Goal: Information Seeking & Learning: Learn about a topic

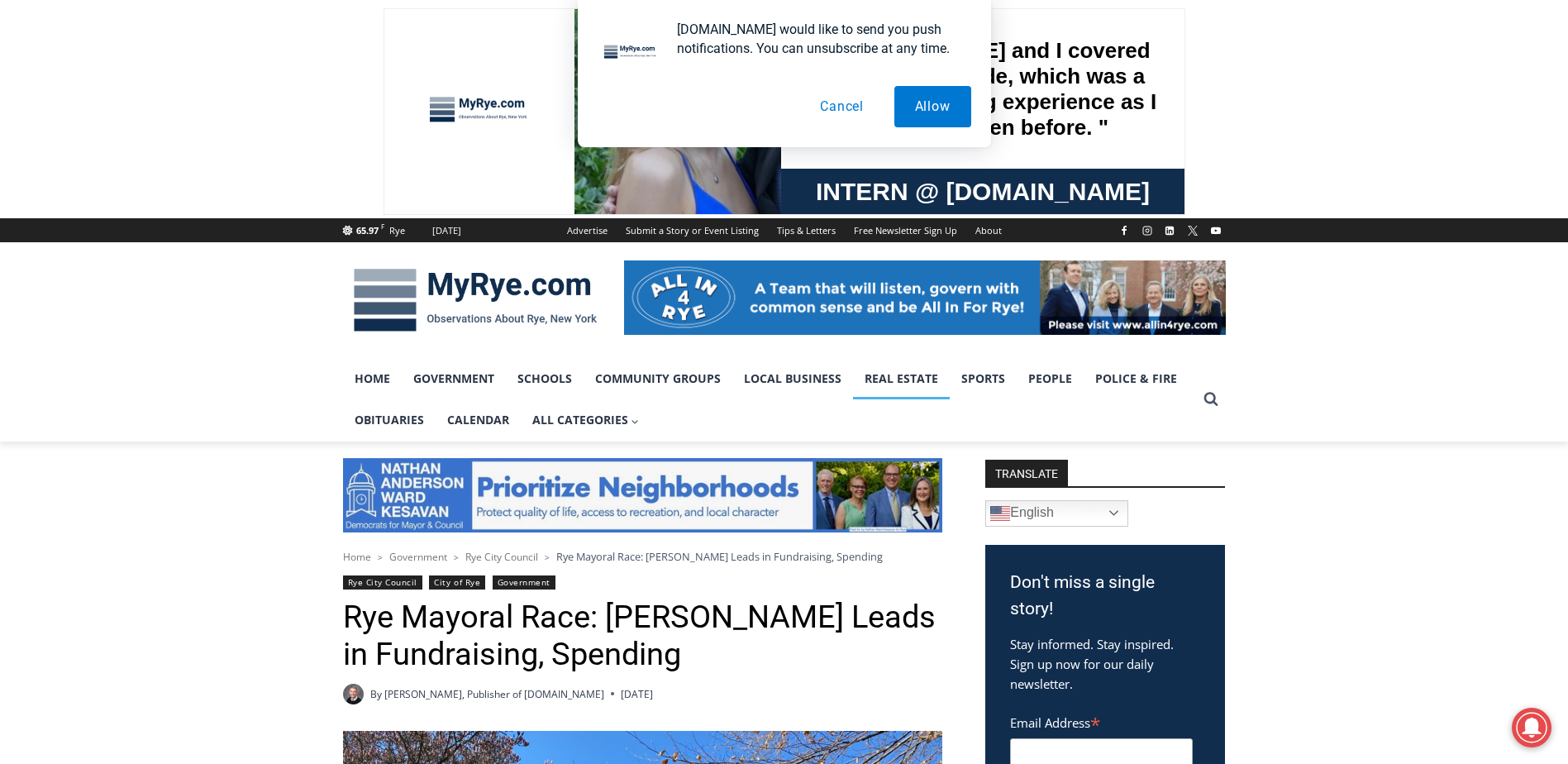
click at [880, 382] on link "Real Estate" at bounding box center [901, 379] width 97 height 41
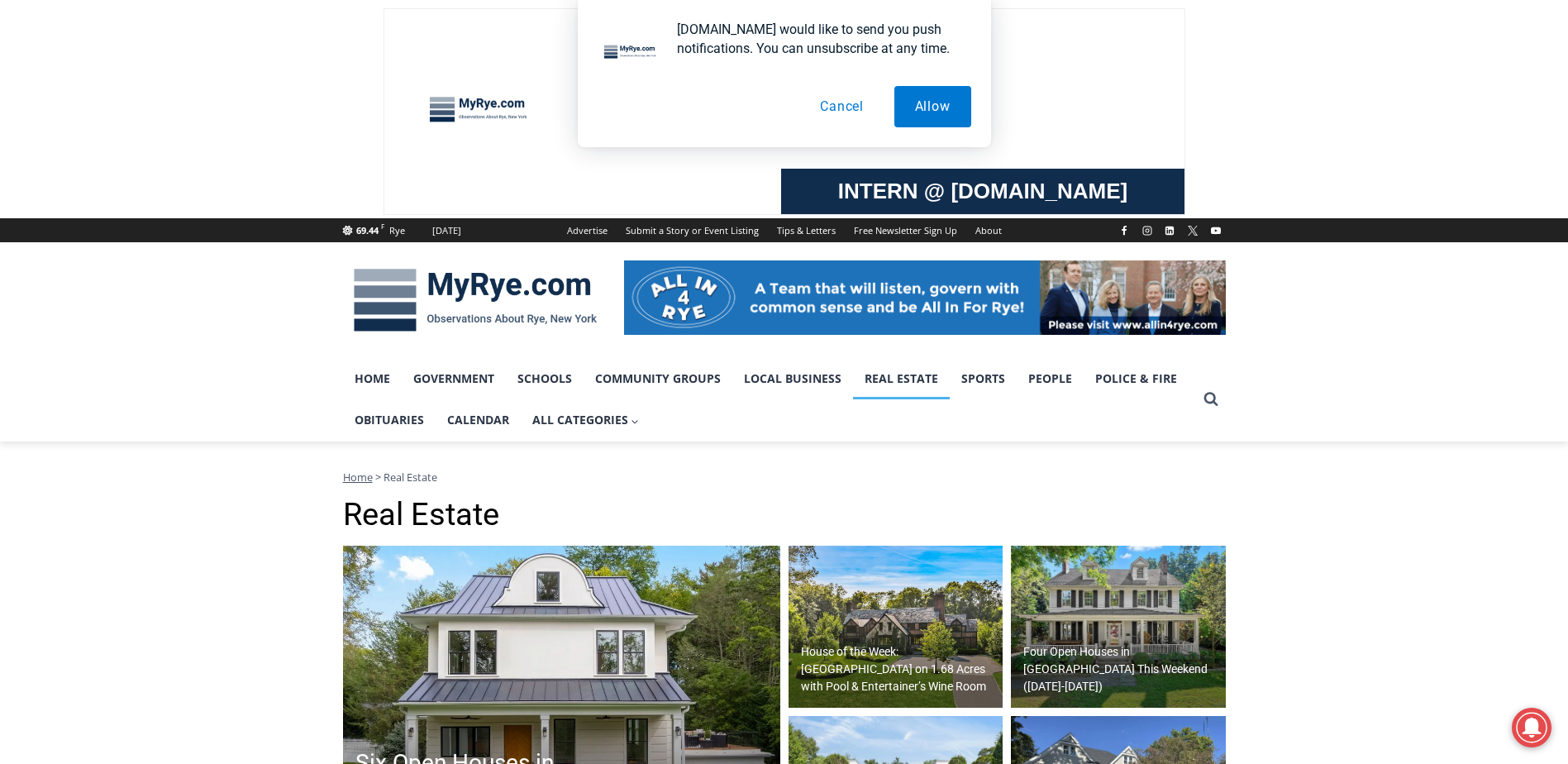
click at [559, 526] on h1 "Real Estate" at bounding box center [784, 515] width 883 height 38
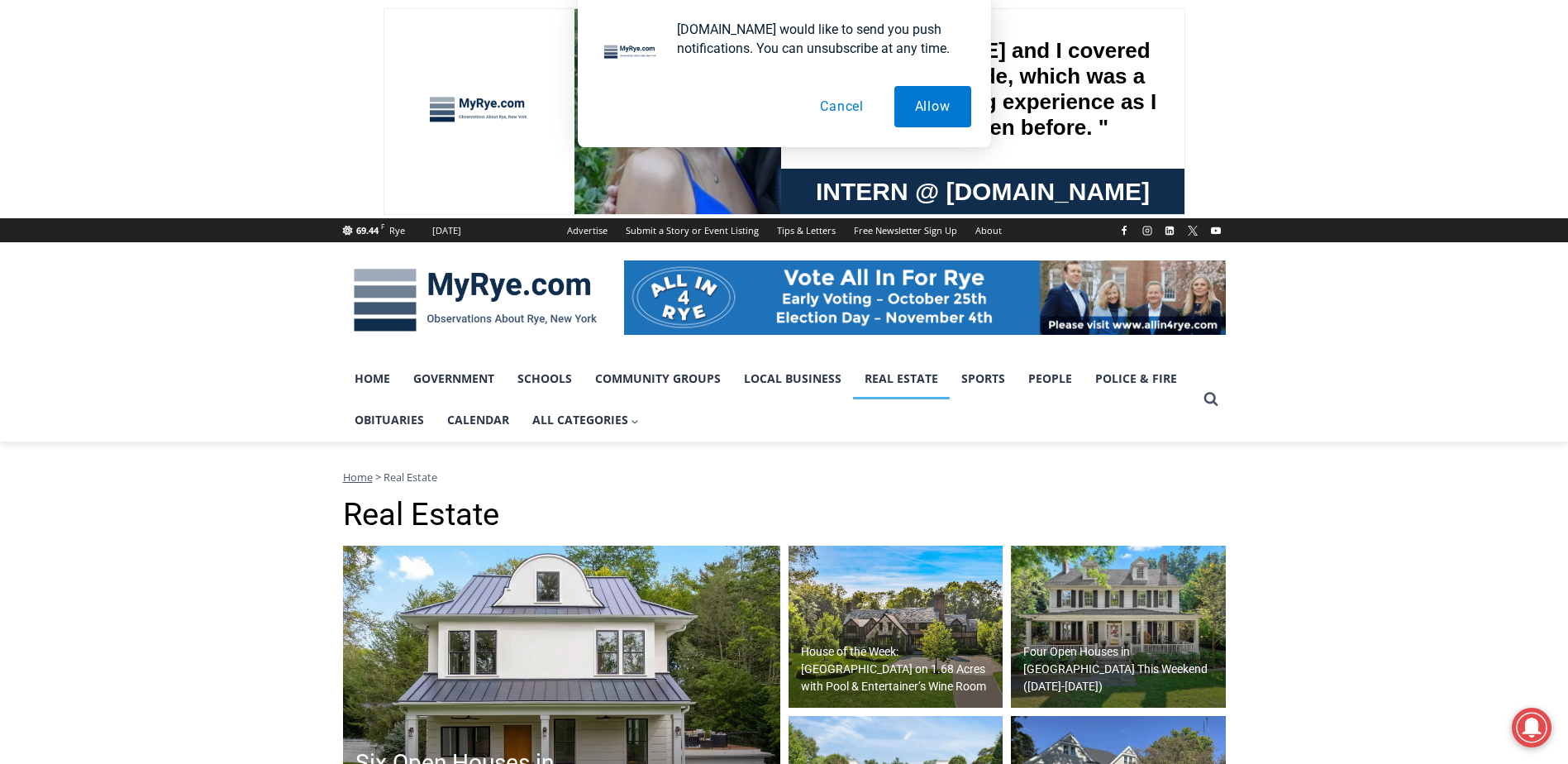
click at [547, 576] on img at bounding box center [562, 711] width 438 height 331
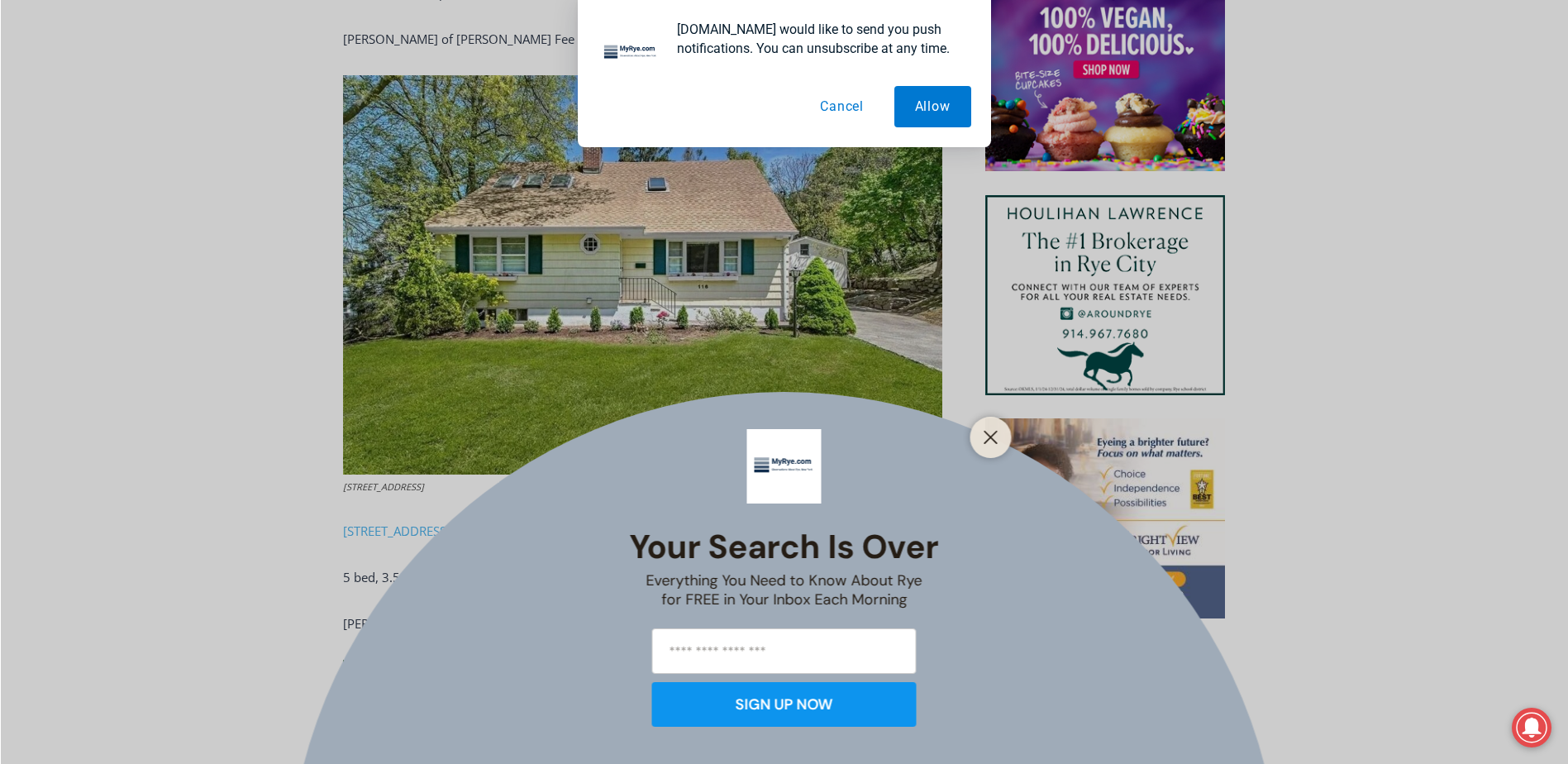
scroll to position [1373, 0]
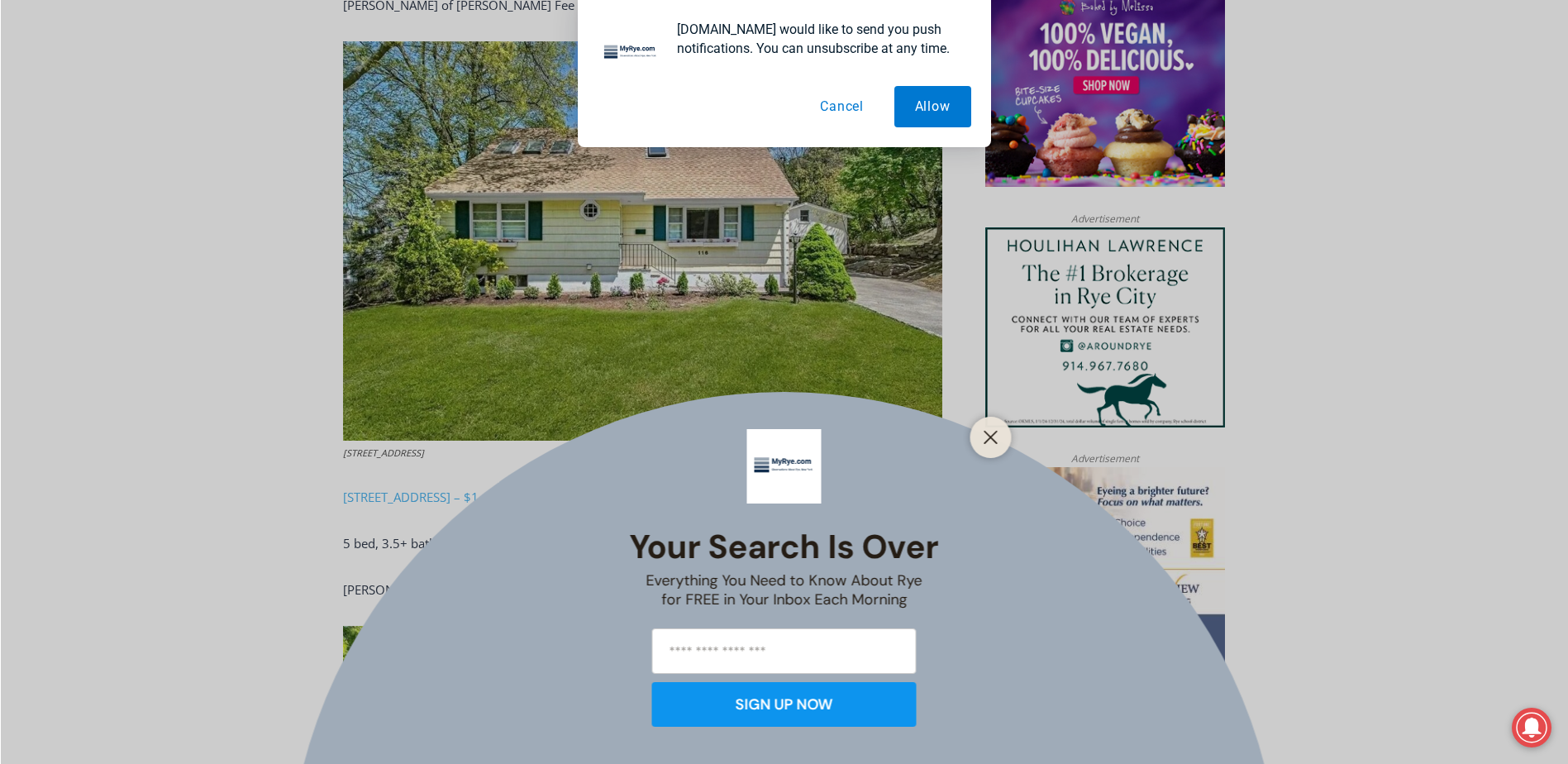
click at [1006, 444] on div at bounding box center [991, 438] width 41 height 41
click at [838, 102] on button "Cancel" at bounding box center [842, 107] width 85 height 41
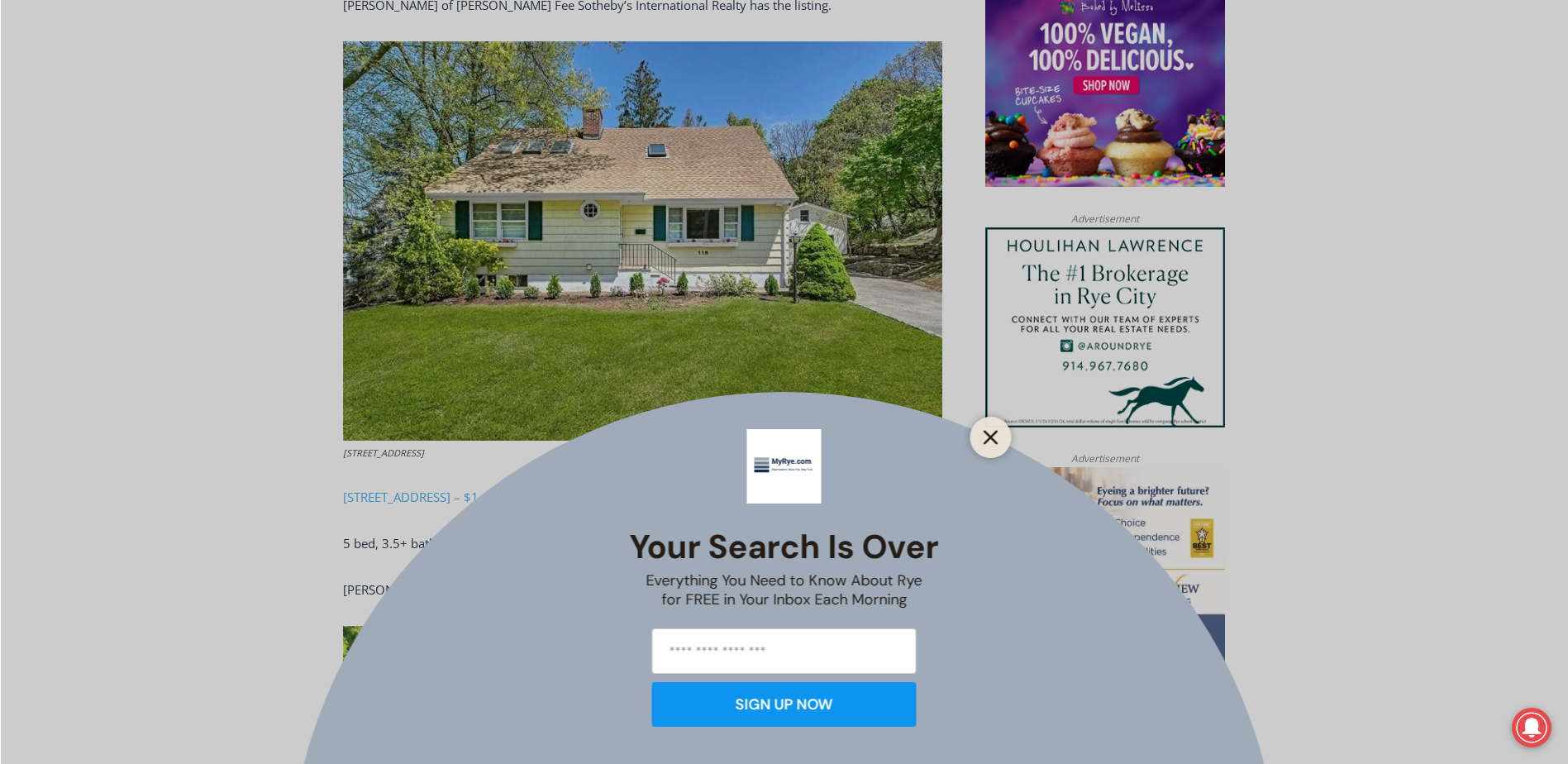
drag, startPoint x: 995, startPoint y: 425, endPoint x: 992, endPoint y: 437, distance: 12.4
click at [994, 428] on div at bounding box center [991, 438] width 41 height 41
click at [990, 445] on button "Close" at bounding box center [991, 438] width 23 height 23
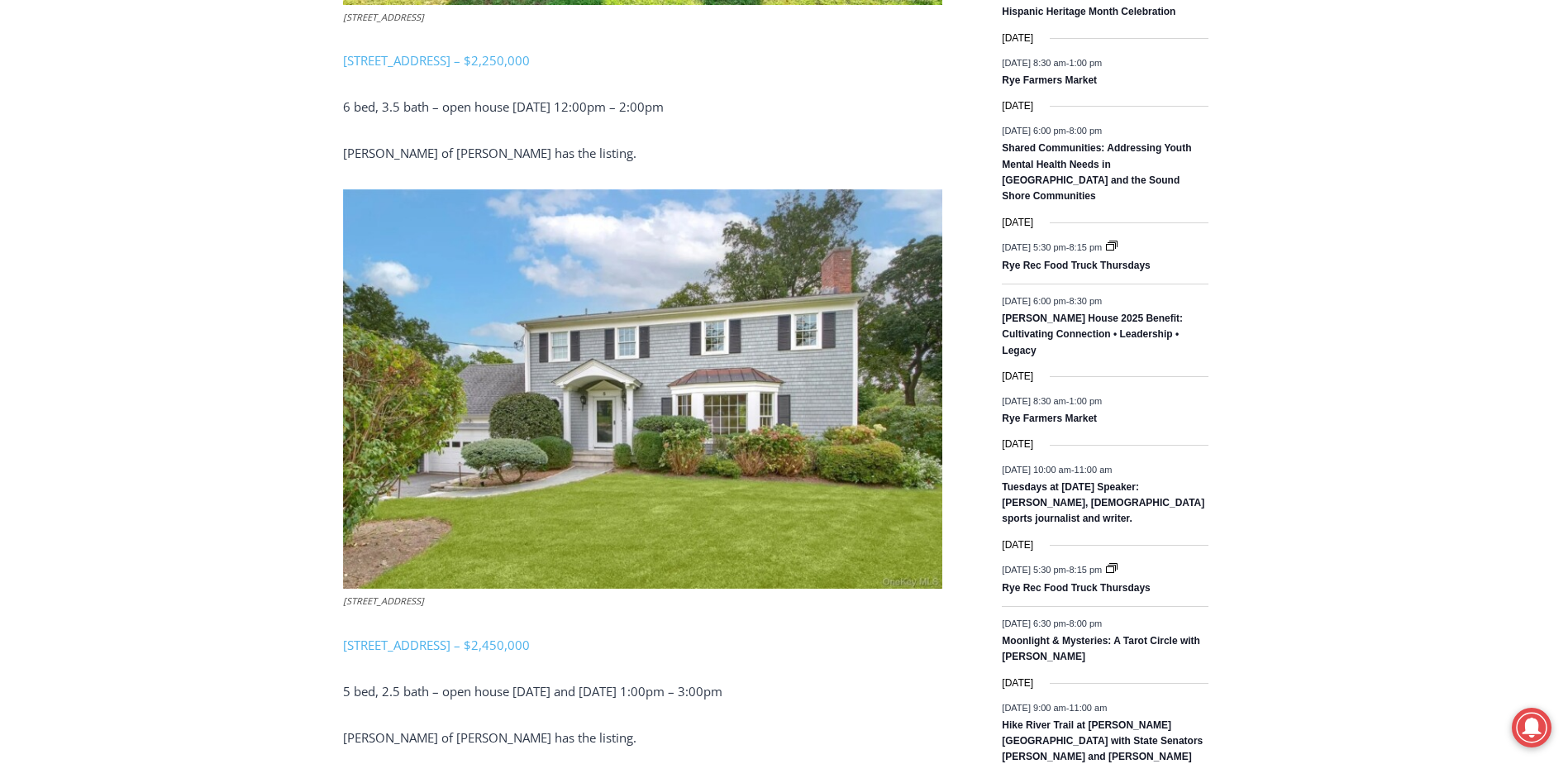
scroll to position [2366, 0]
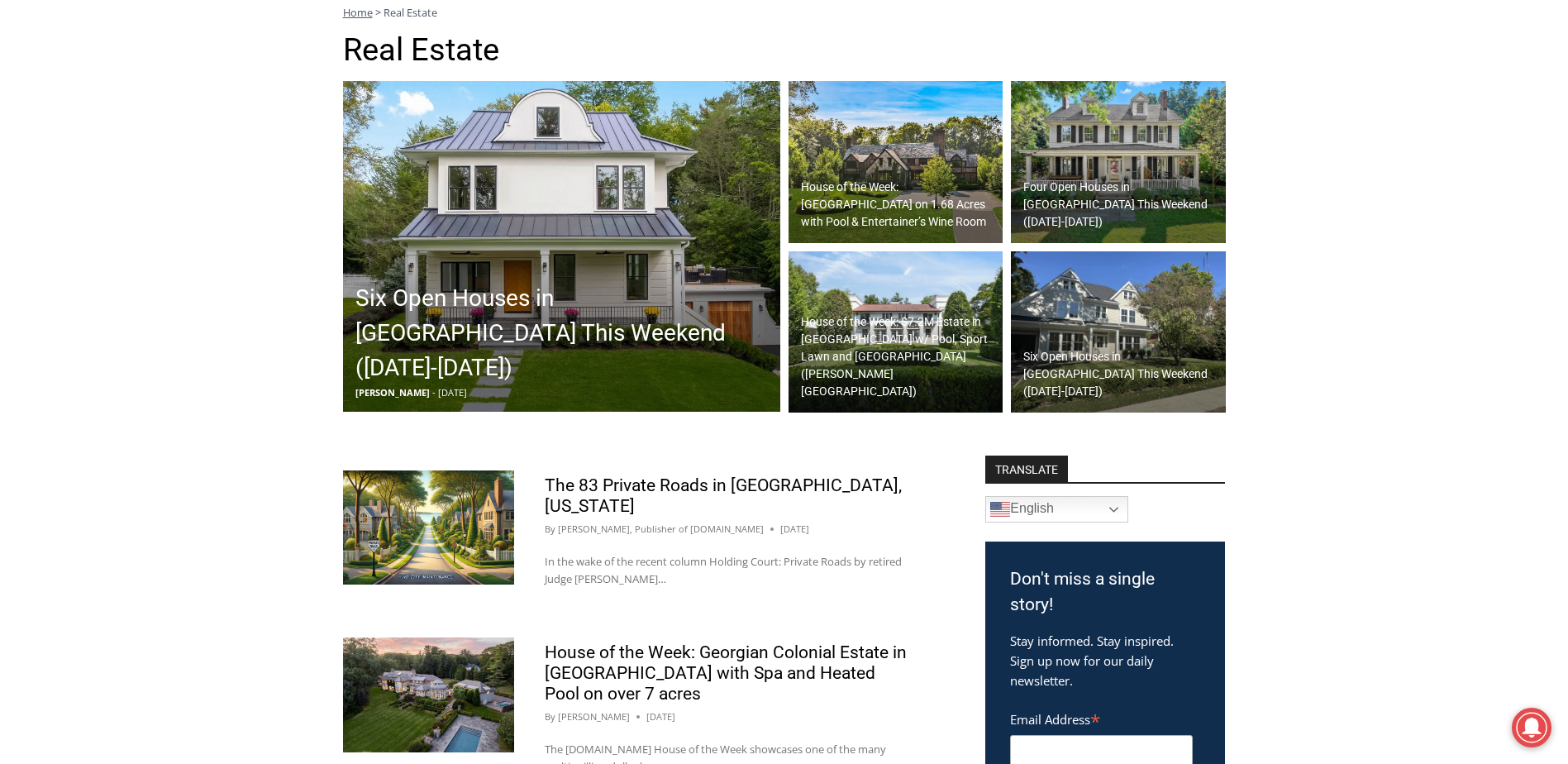
scroll to position [466, 0]
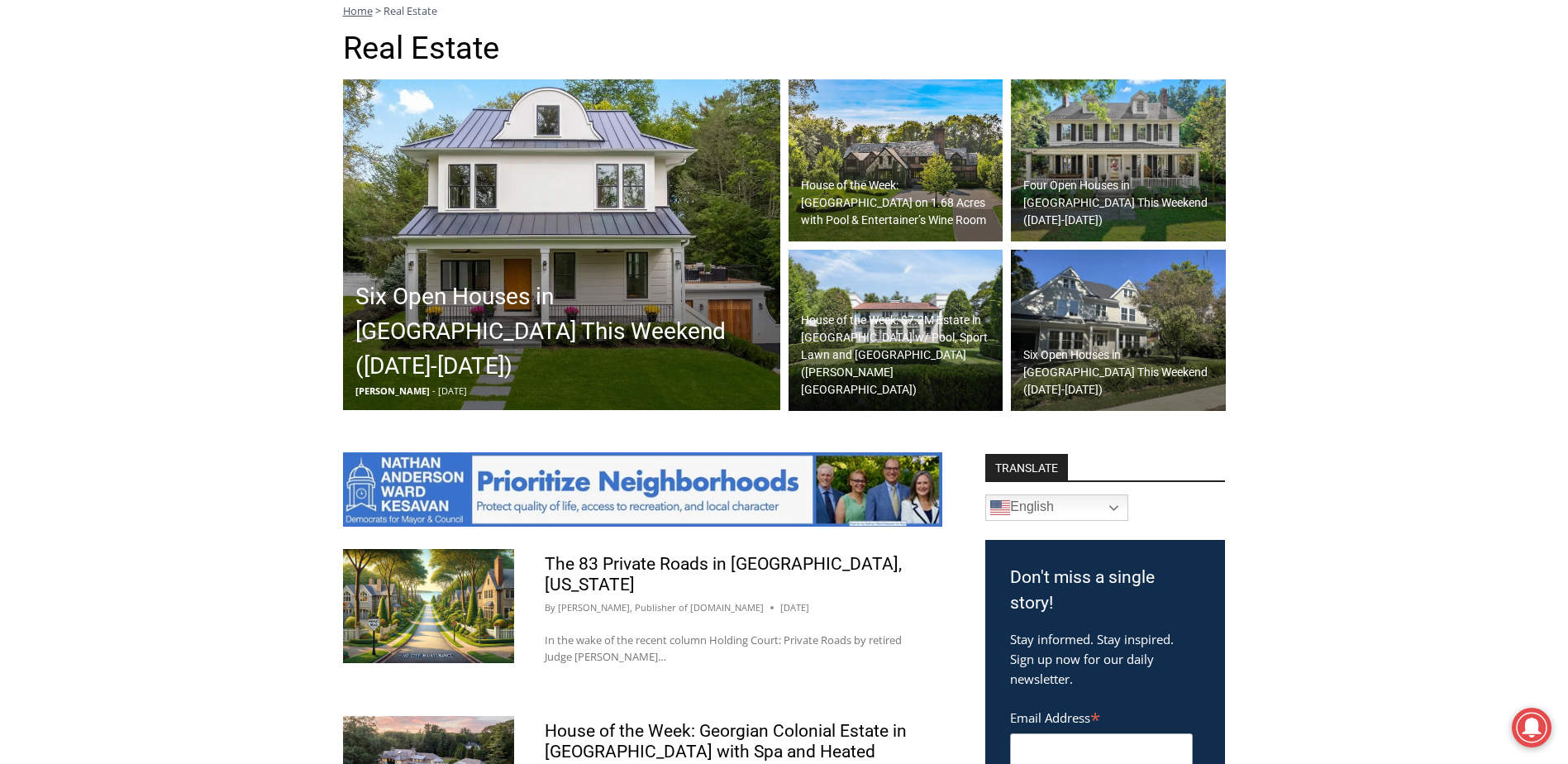
click at [1092, 228] on h2 "Four Open Houses in [GEOGRAPHIC_DATA] This Weekend ([DATE]-[DATE])" at bounding box center [1123, 203] width 199 height 52
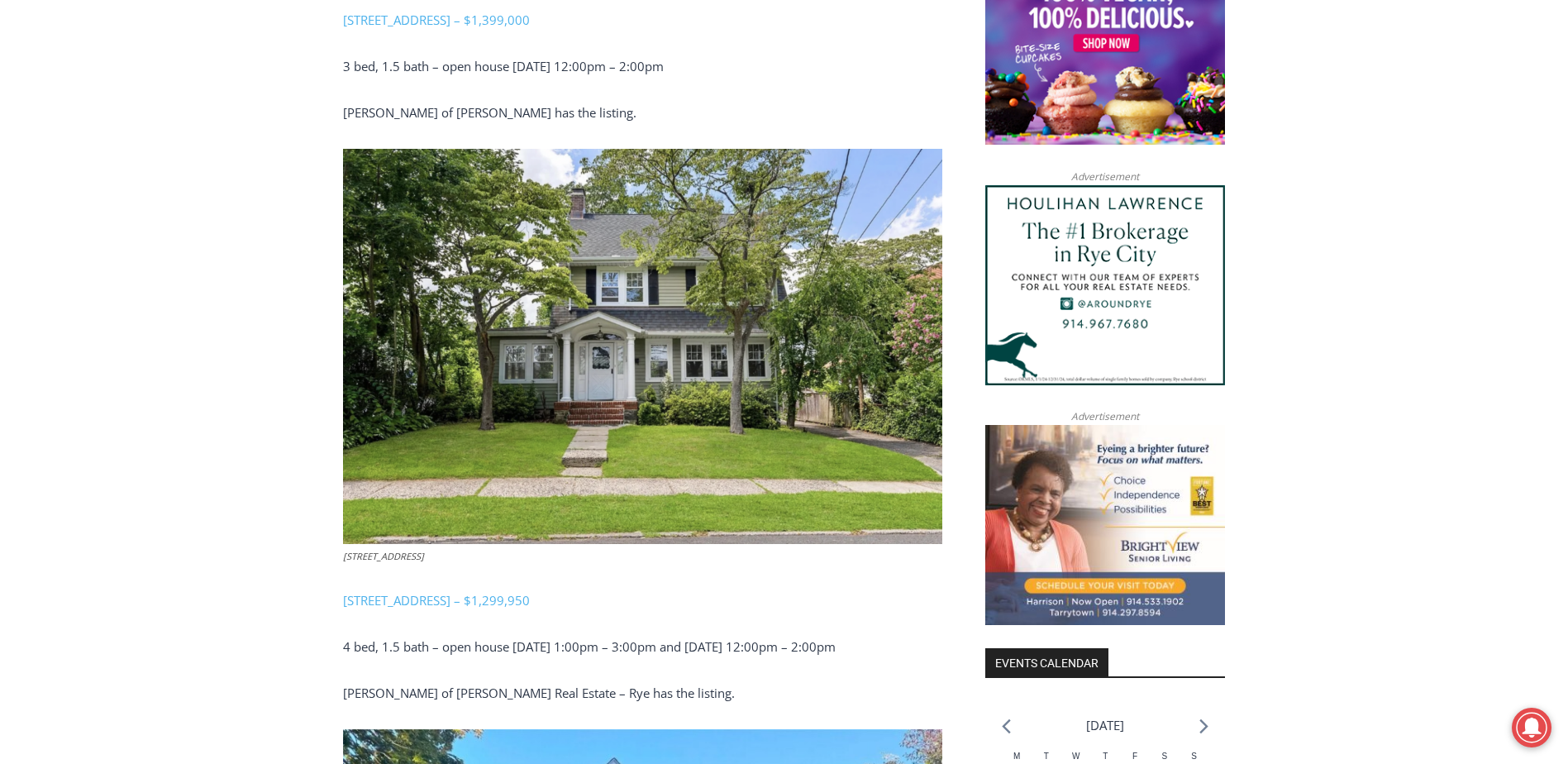
scroll to position [1405, 0]
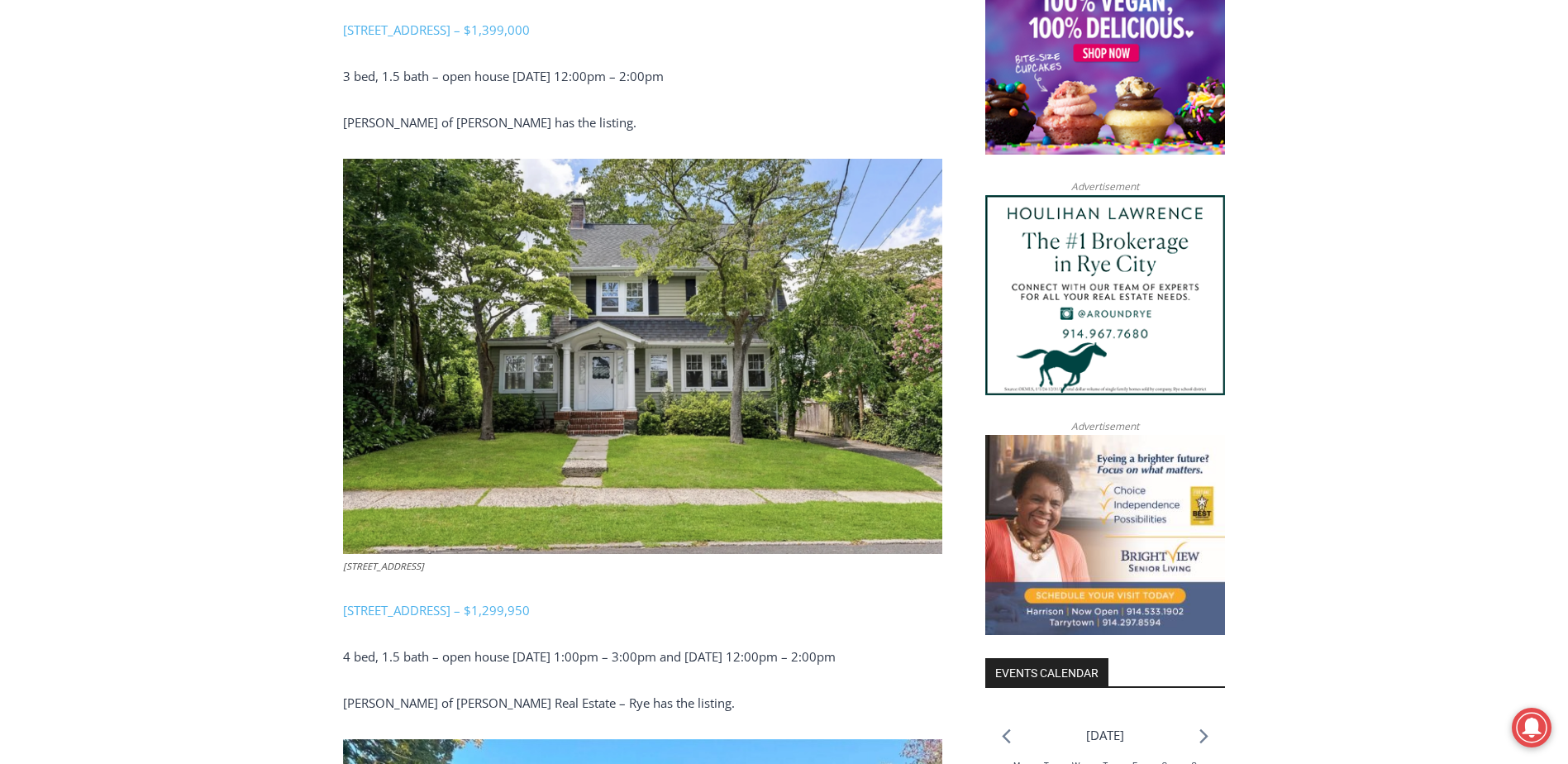
click at [649, 448] on img at bounding box center [643, 357] width 599 height 396
click at [476, 602] on link "15 Roosevelt Avenue, Rye – $1,299,950" at bounding box center [437, 610] width 187 height 17
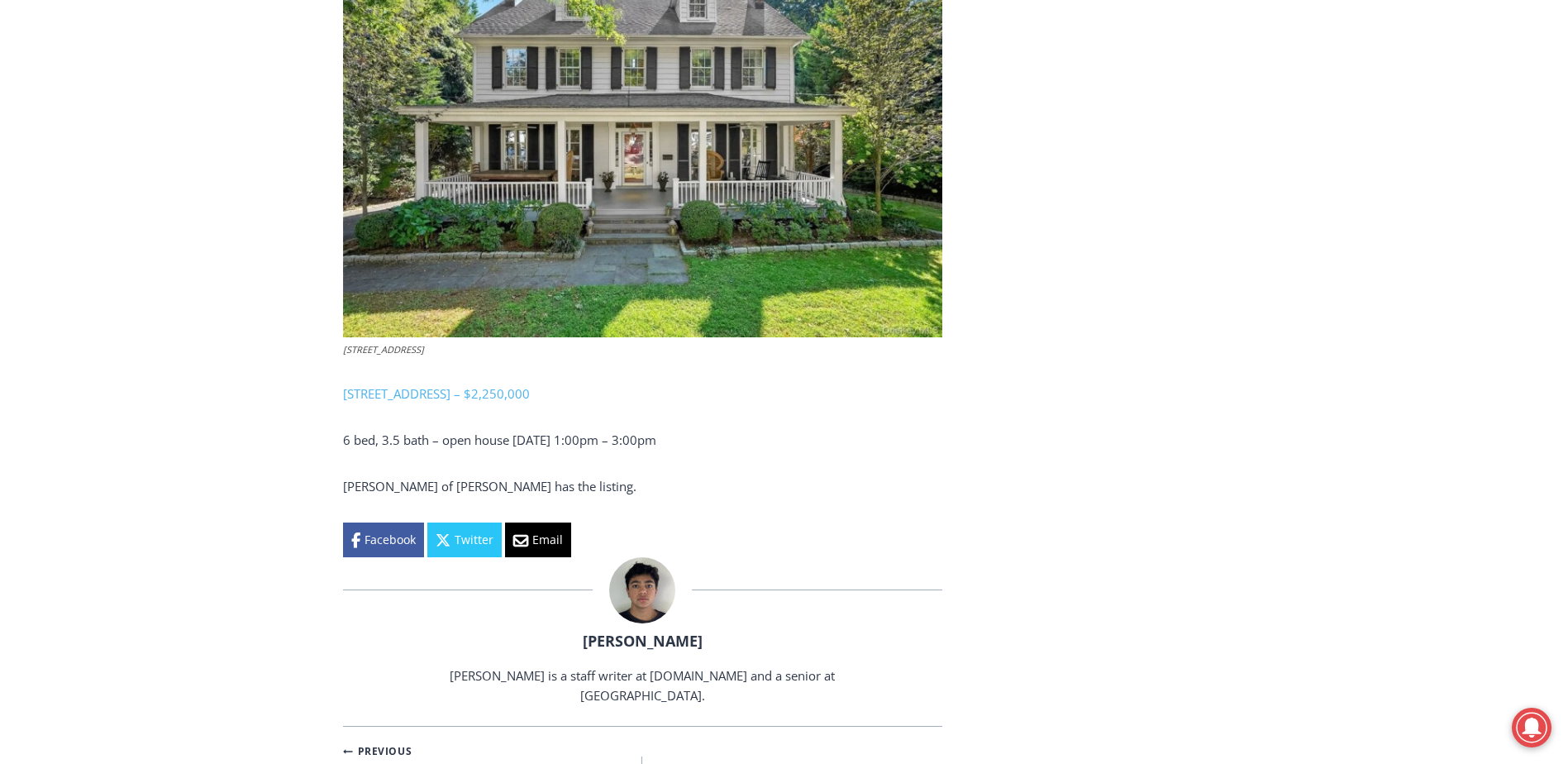
scroll to position [2812, 0]
